Goal: Task Accomplishment & Management: Manage account settings

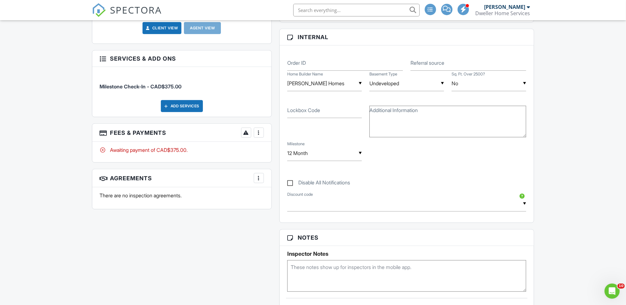
click at [261, 130] on div at bounding box center [259, 133] width 6 height 6
click at [270, 196] on div "Paid In Full" at bounding box center [290, 200] width 61 height 8
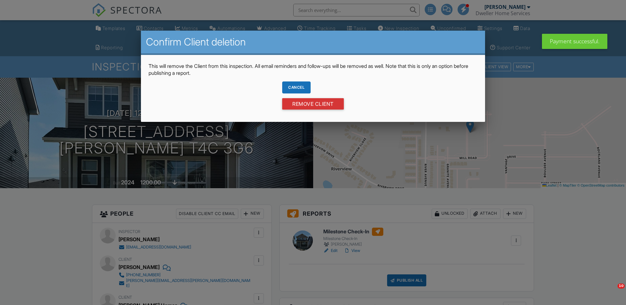
click at [331, 106] on input "Remove Client" at bounding box center [313, 103] width 62 height 11
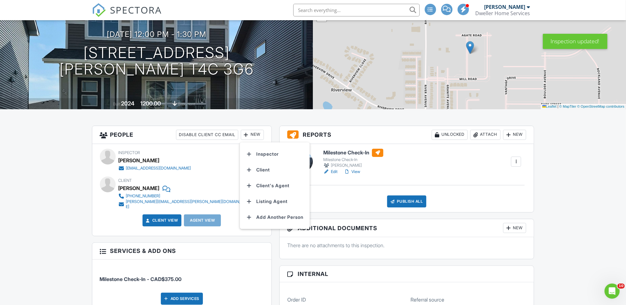
click at [276, 181] on li "Client's Agent" at bounding box center [275, 186] width 62 height 16
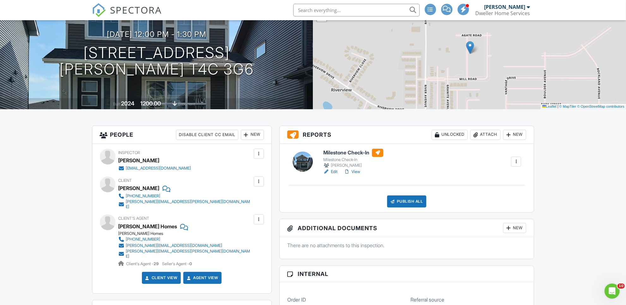
click at [335, 173] on link "Edit" at bounding box center [330, 172] width 14 height 6
